Goal: Task Accomplishment & Management: Use online tool/utility

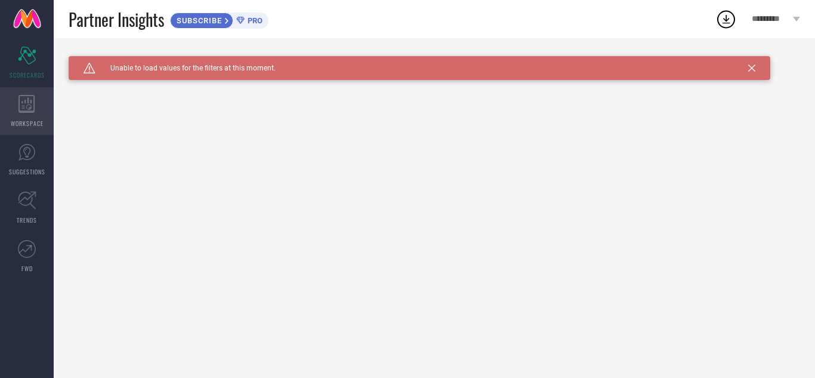
click at [17, 95] on div "WORKSPACE" at bounding box center [27, 111] width 54 height 48
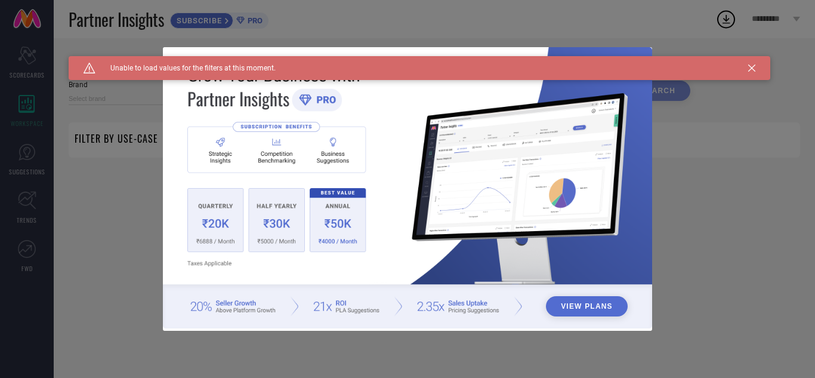
type input "1 STOP FASHION"
type input "All"
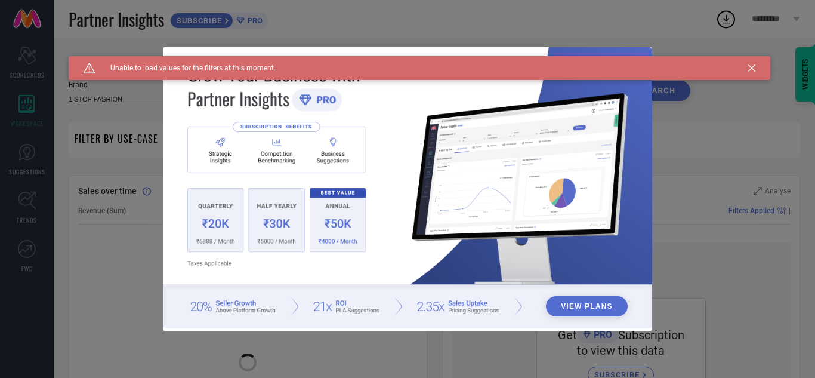
click at [744, 69] on div "Caution Created with Sketch. Unable to load values for the filters at this mome…" at bounding box center [420, 68] width 702 height 24
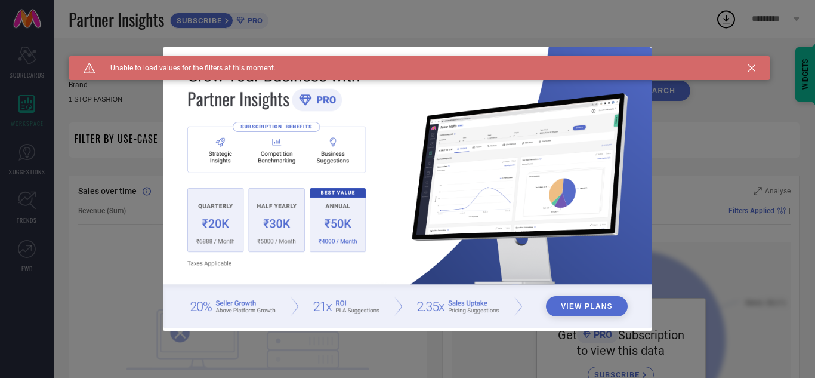
click at [757, 66] on div "Caution Created with Sketch. Unable to load values for the filters at this mome…" at bounding box center [420, 68] width 702 height 24
click at [754, 66] on icon at bounding box center [751, 67] width 7 height 7
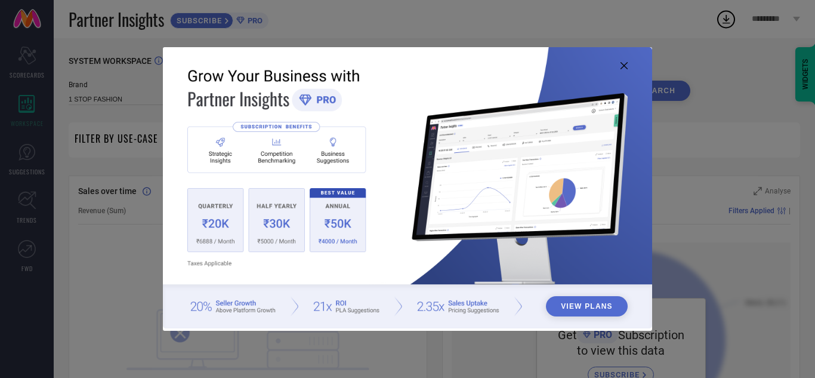
click at [627, 62] on icon at bounding box center [624, 65] width 7 height 7
